Goal: Find specific page/section: Find specific page/section

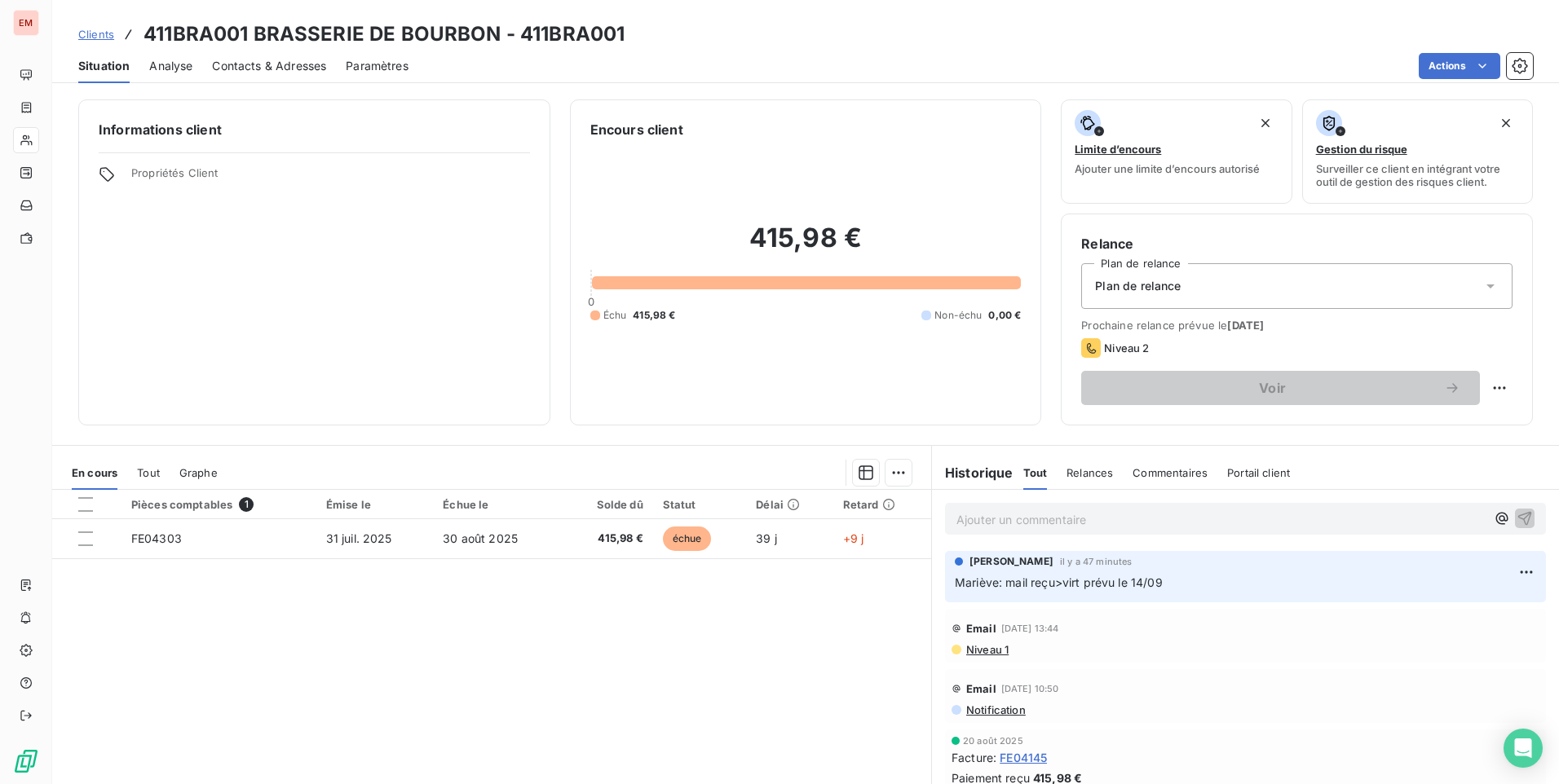
click at [104, 31] on span "Clients" at bounding box center [95, 34] width 36 height 13
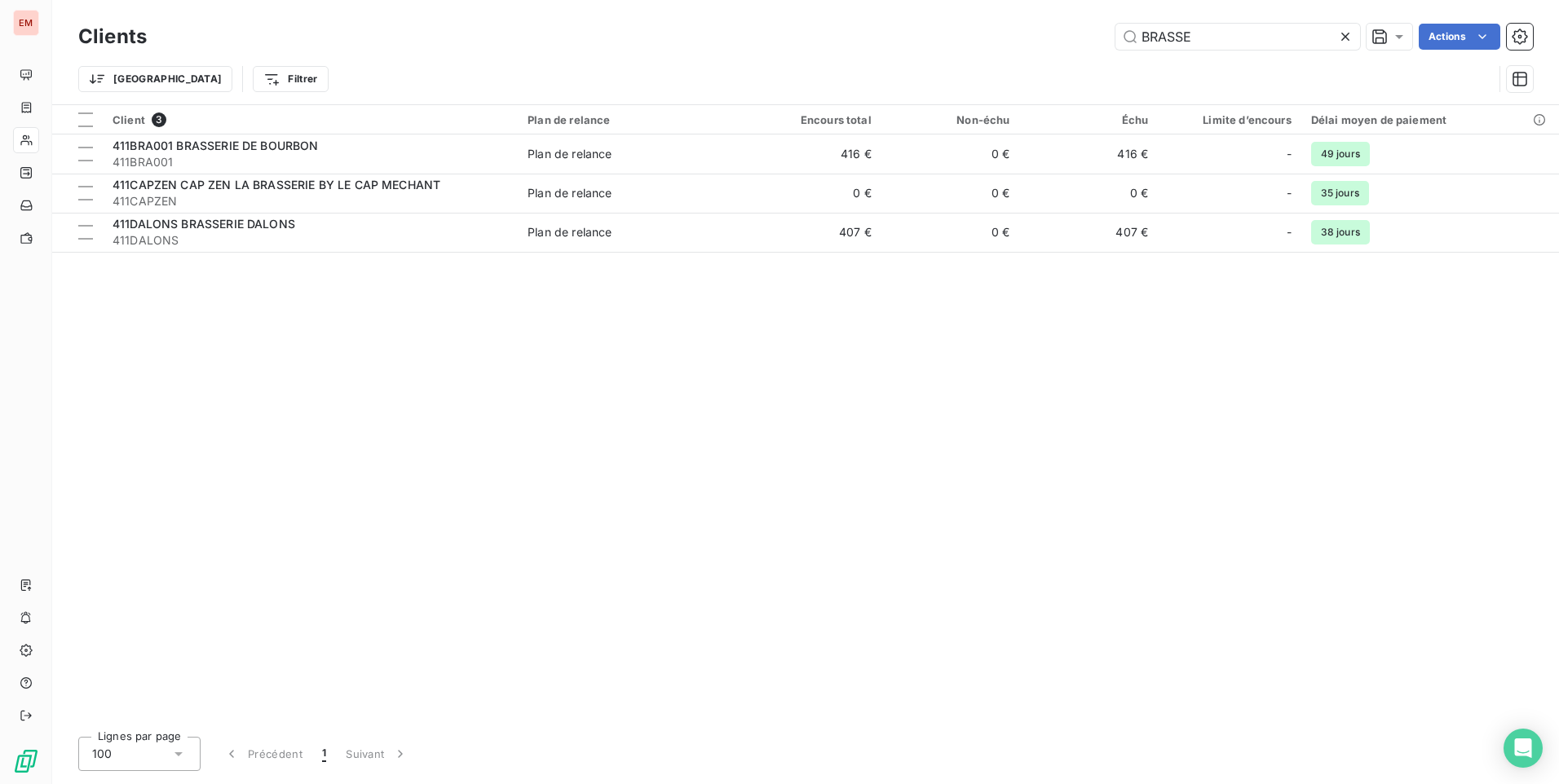
drag, startPoint x: 1204, startPoint y: 28, endPoint x: 1082, endPoint y: 57, distance: 125.4
click at [1082, 57] on div "Clients BRASSE Actions Trier Filtrer" at bounding box center [805, 62] width 1455 height 85
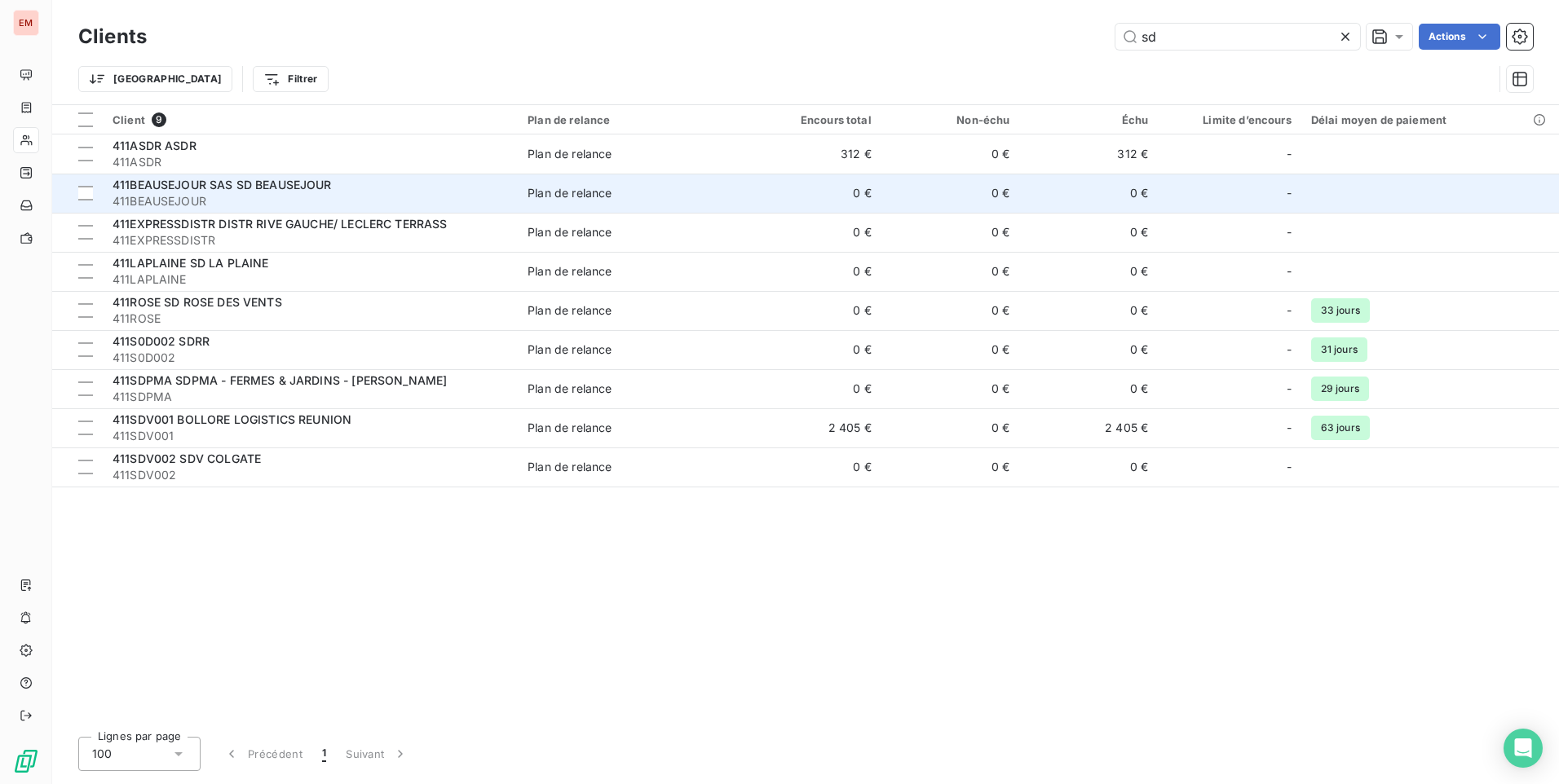
type input "sd"
click at [332, 193] on span "411BEAUSEJOUR" at bounding box center [310, 201] width 395 height 17
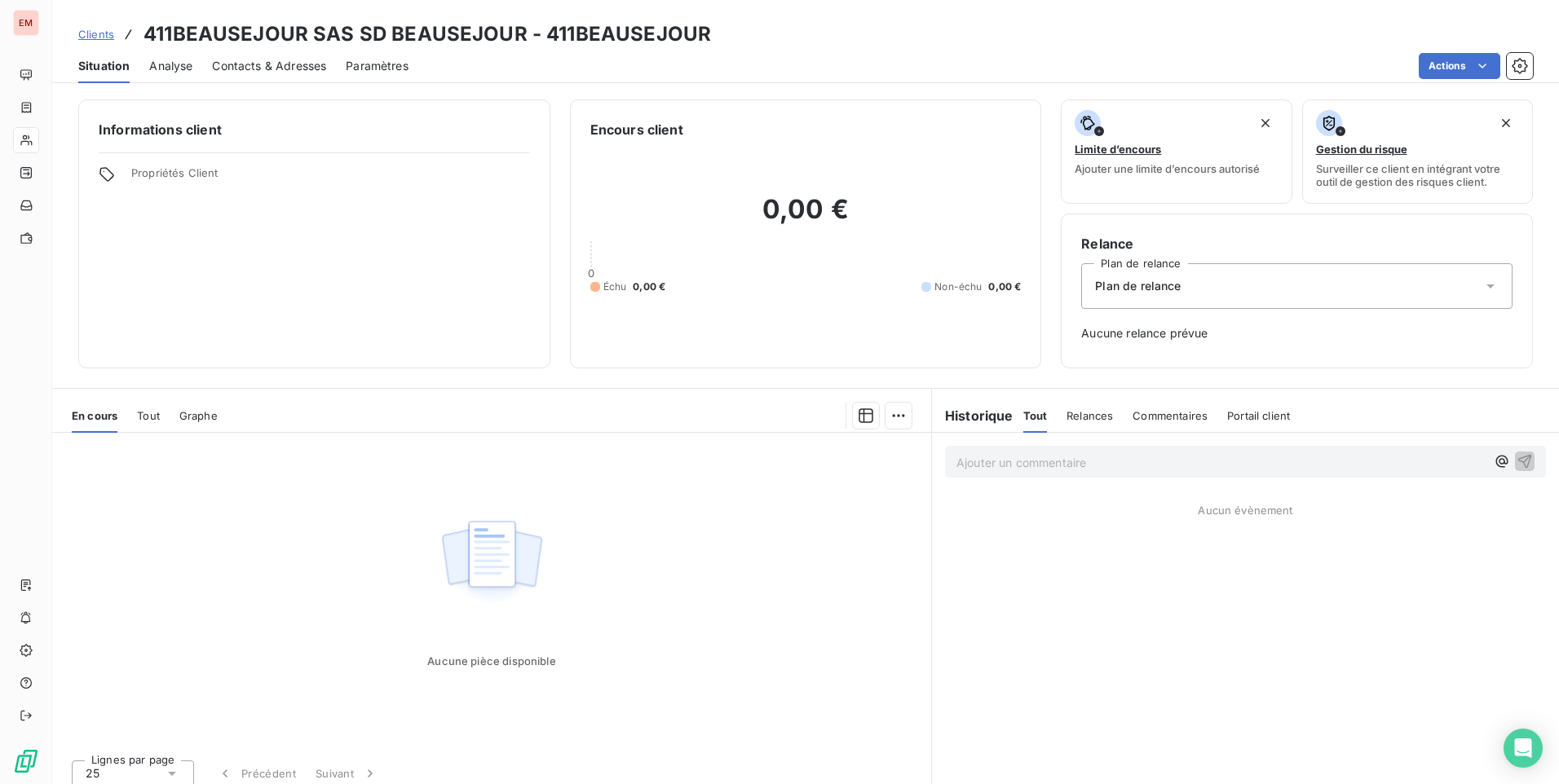
click at [264, 66] on span "Contacts & Adresses" at bounding box center [269, 66] width 114 height 17
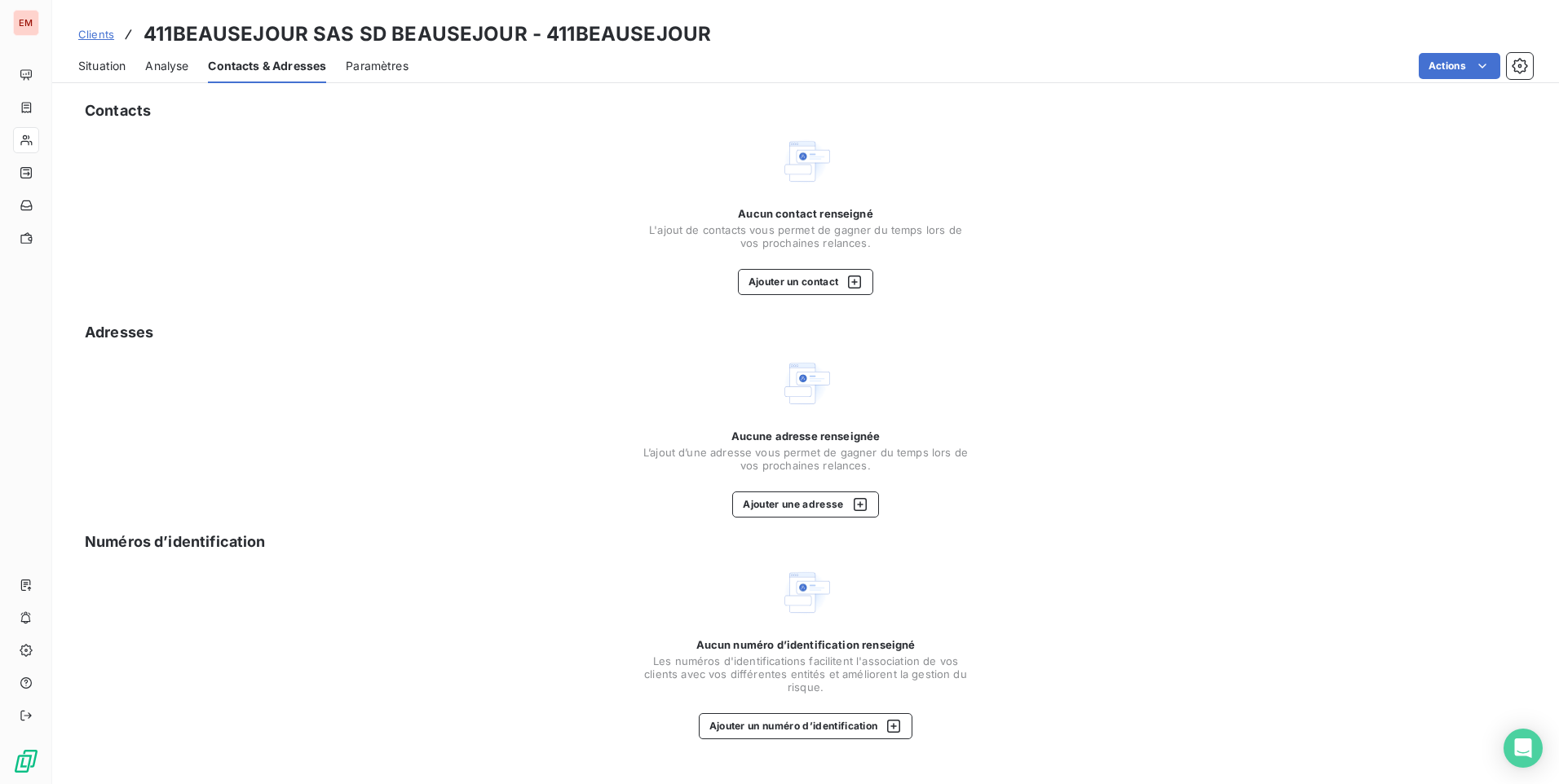
click at [94, 70] on span "Situation" at bounding box center [101, 66] width 47 height 17
